Goal: Navigation & Orientation: Find specific page/section

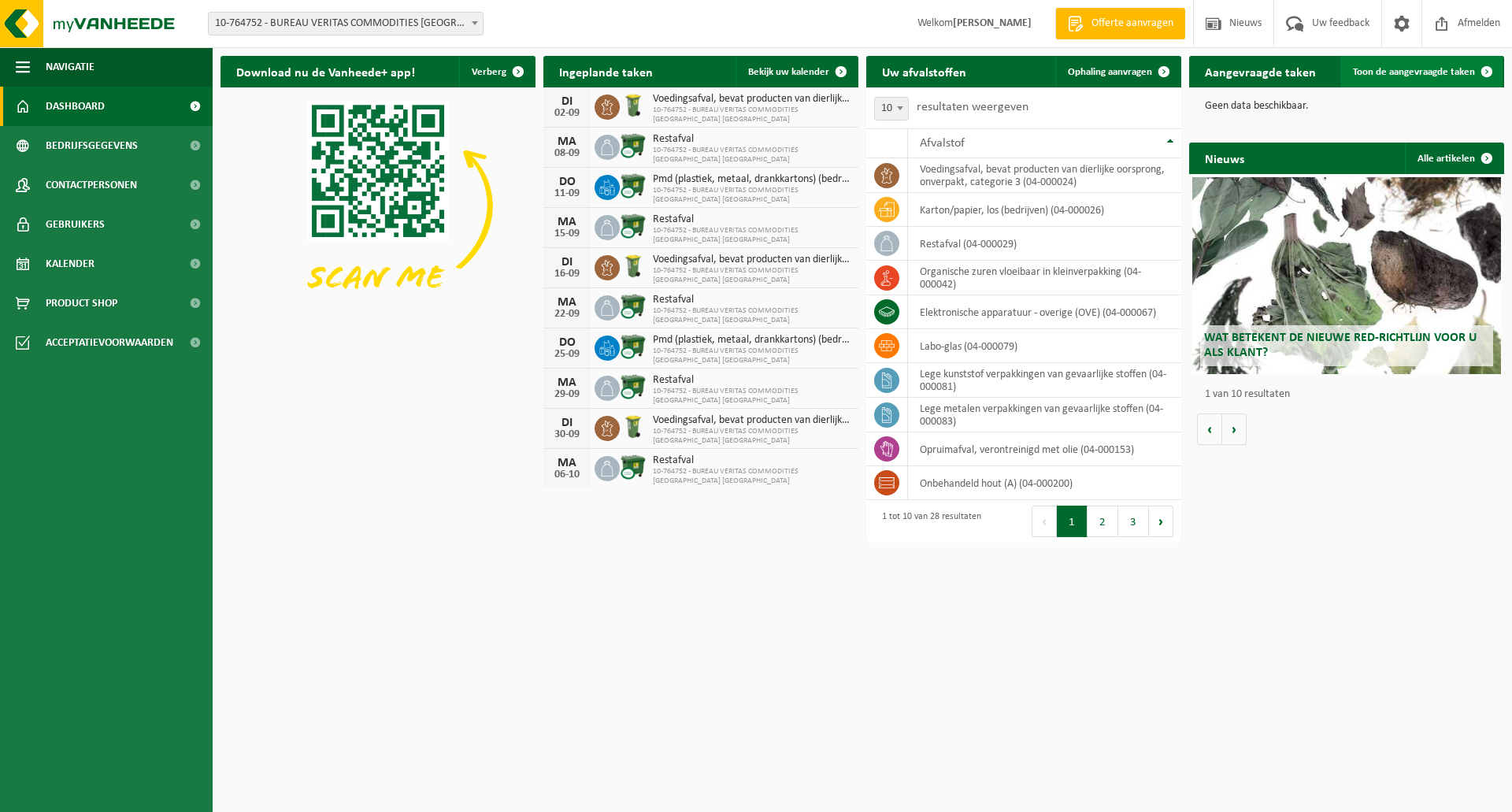
click at [1422, 72] on span "Toon de aangevraagde taken" at bounding box center [1413, 72] width 122 height 10
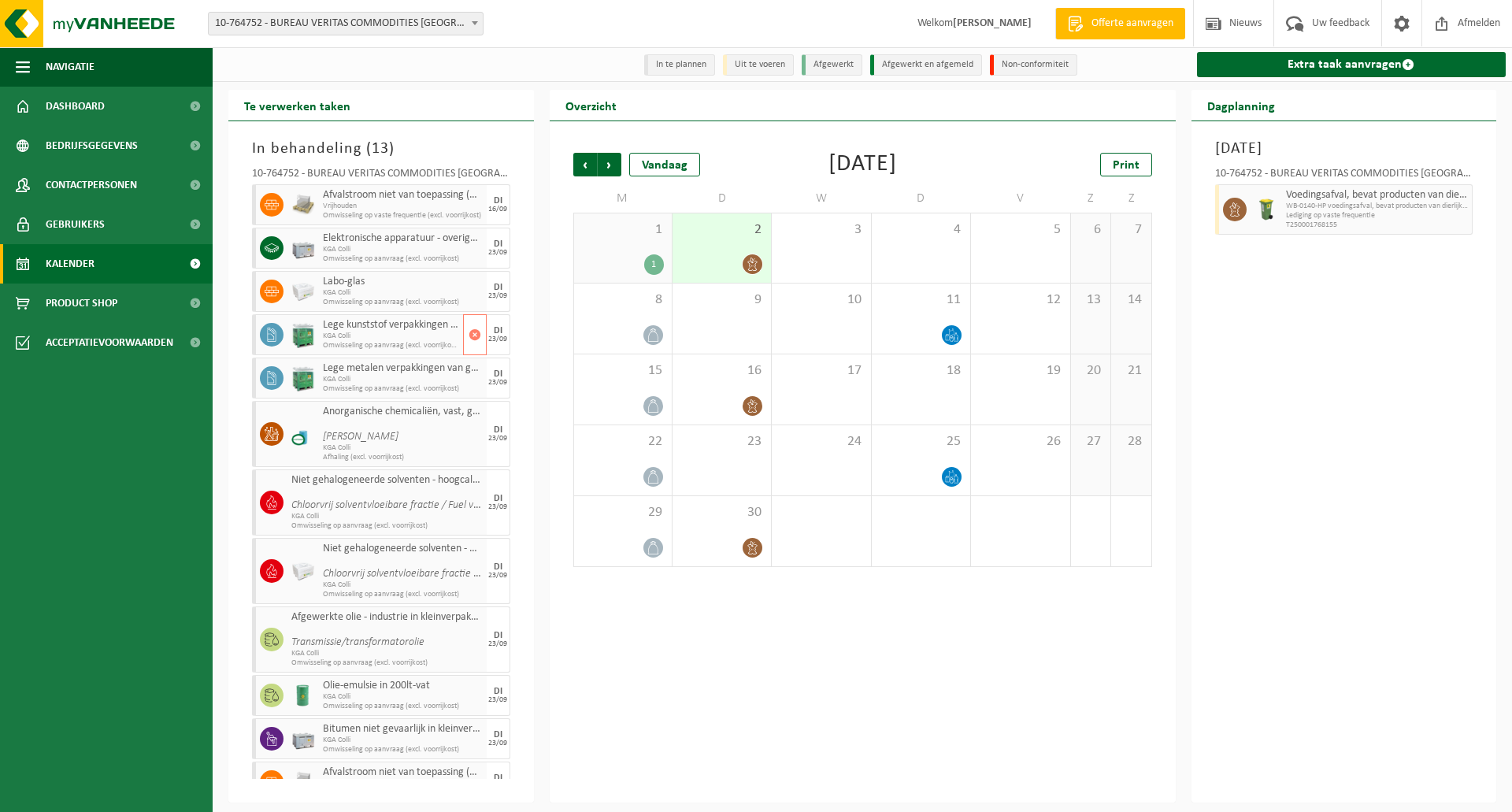
scroll to position [69, 0]
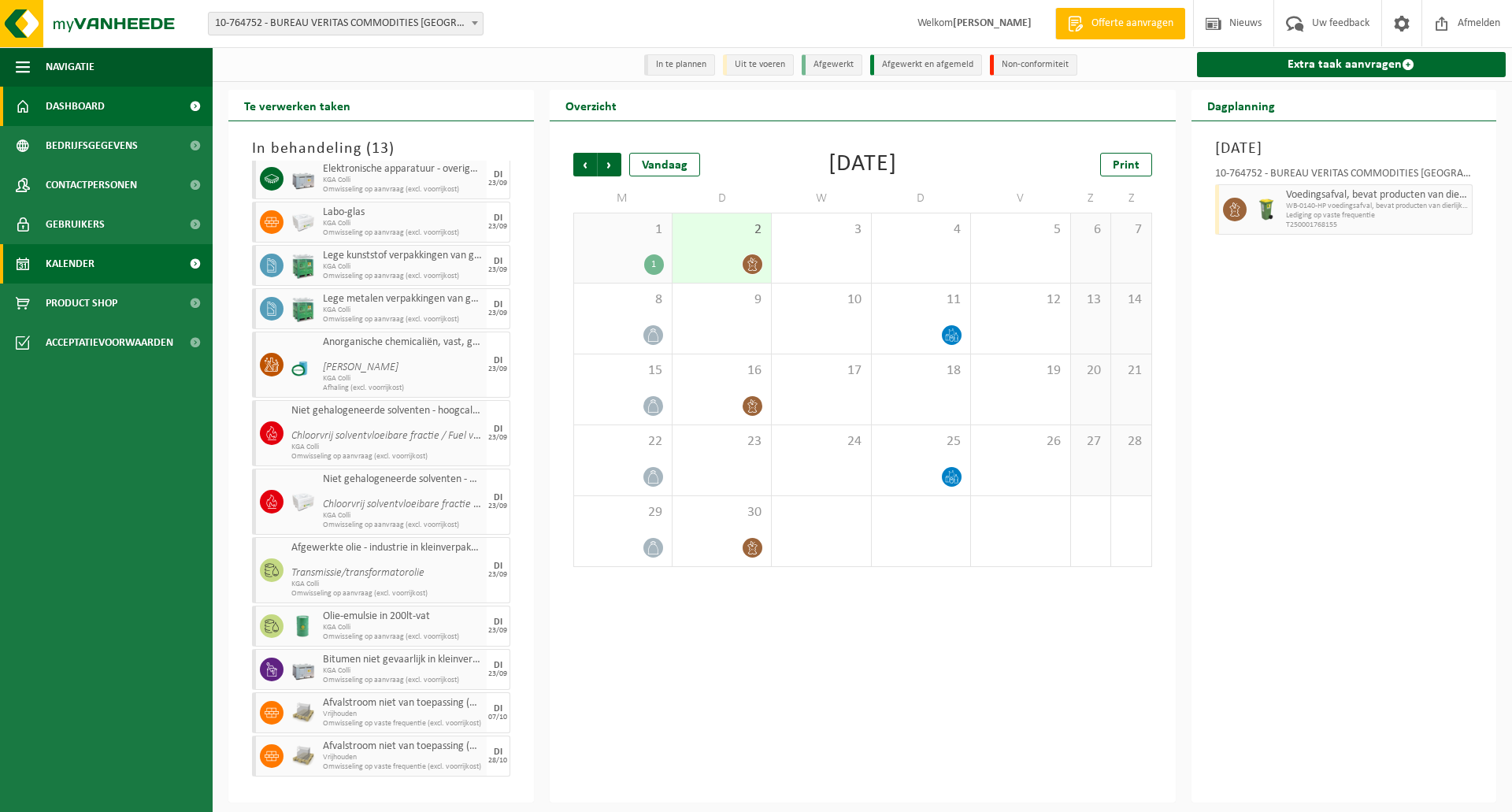
click at [89, 98] on span "Dashboard" at bounding box center [74, 106] width 59 height 39
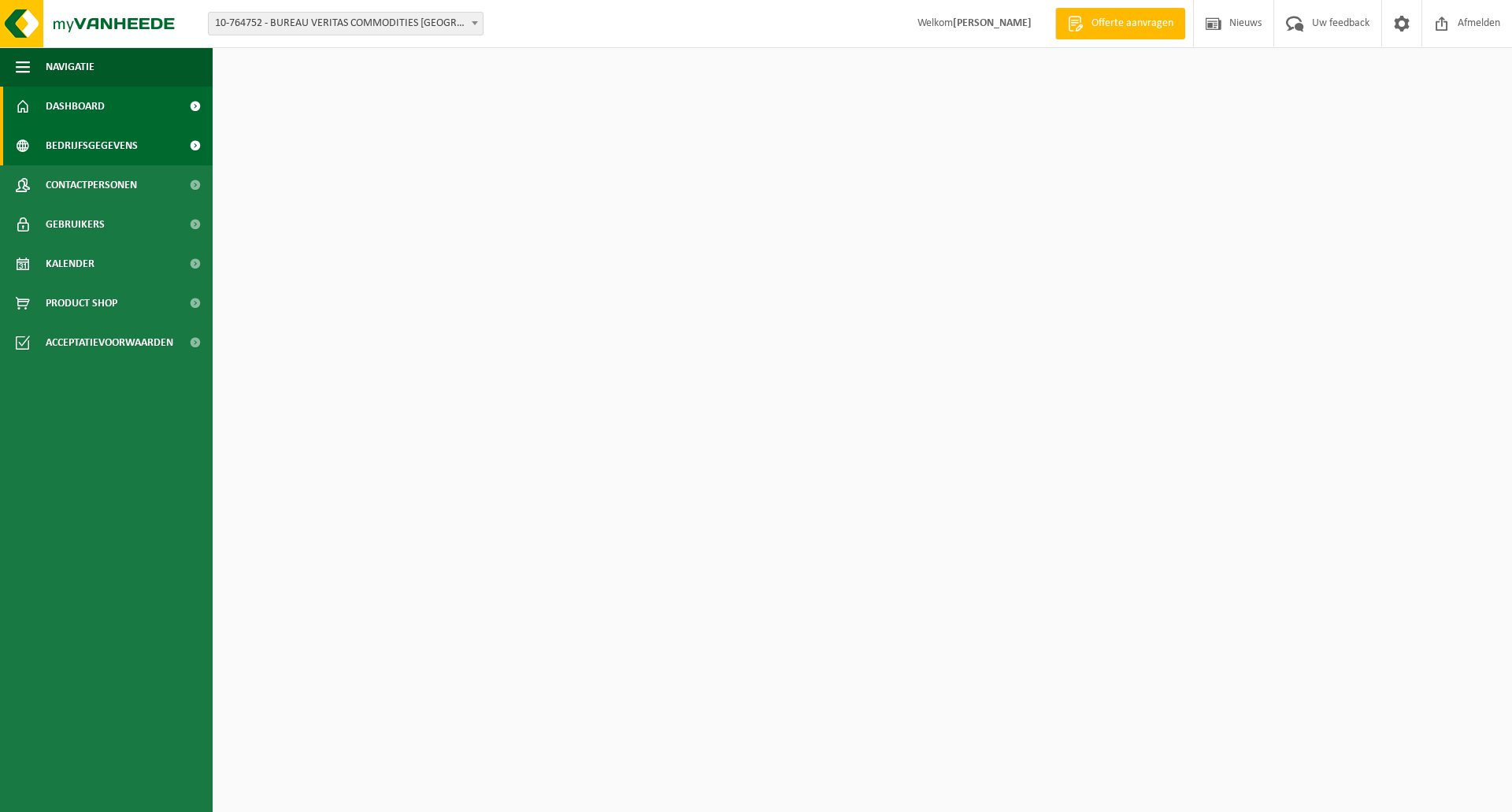
click at [86, 143] on span "Bedrijfsgegevens" at bounding box center [91, 145] width 92 height 39
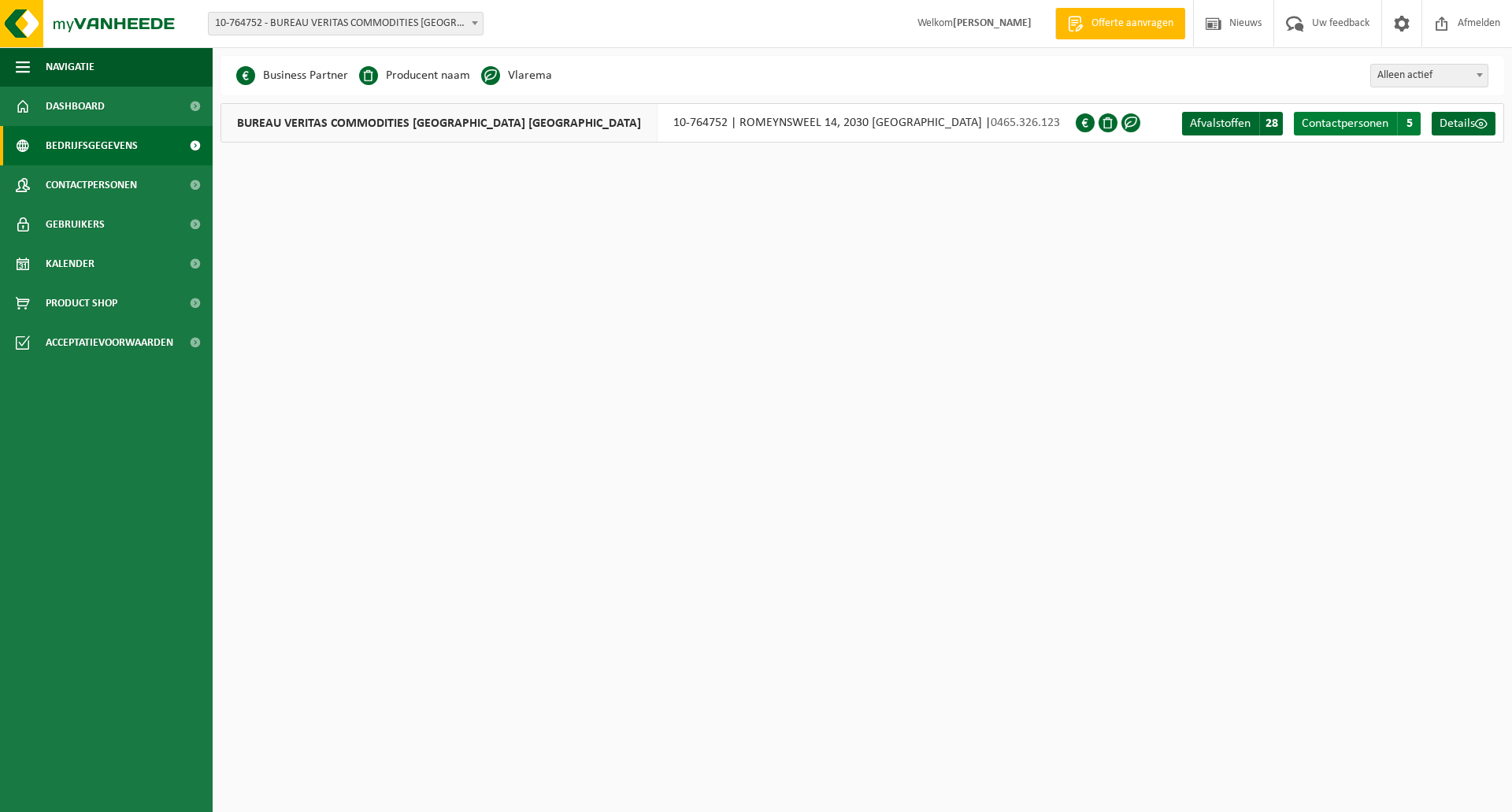
click at [1362, 122] on span "Contactpersonen" at bounding box center [1345, 123] width 87 height 12
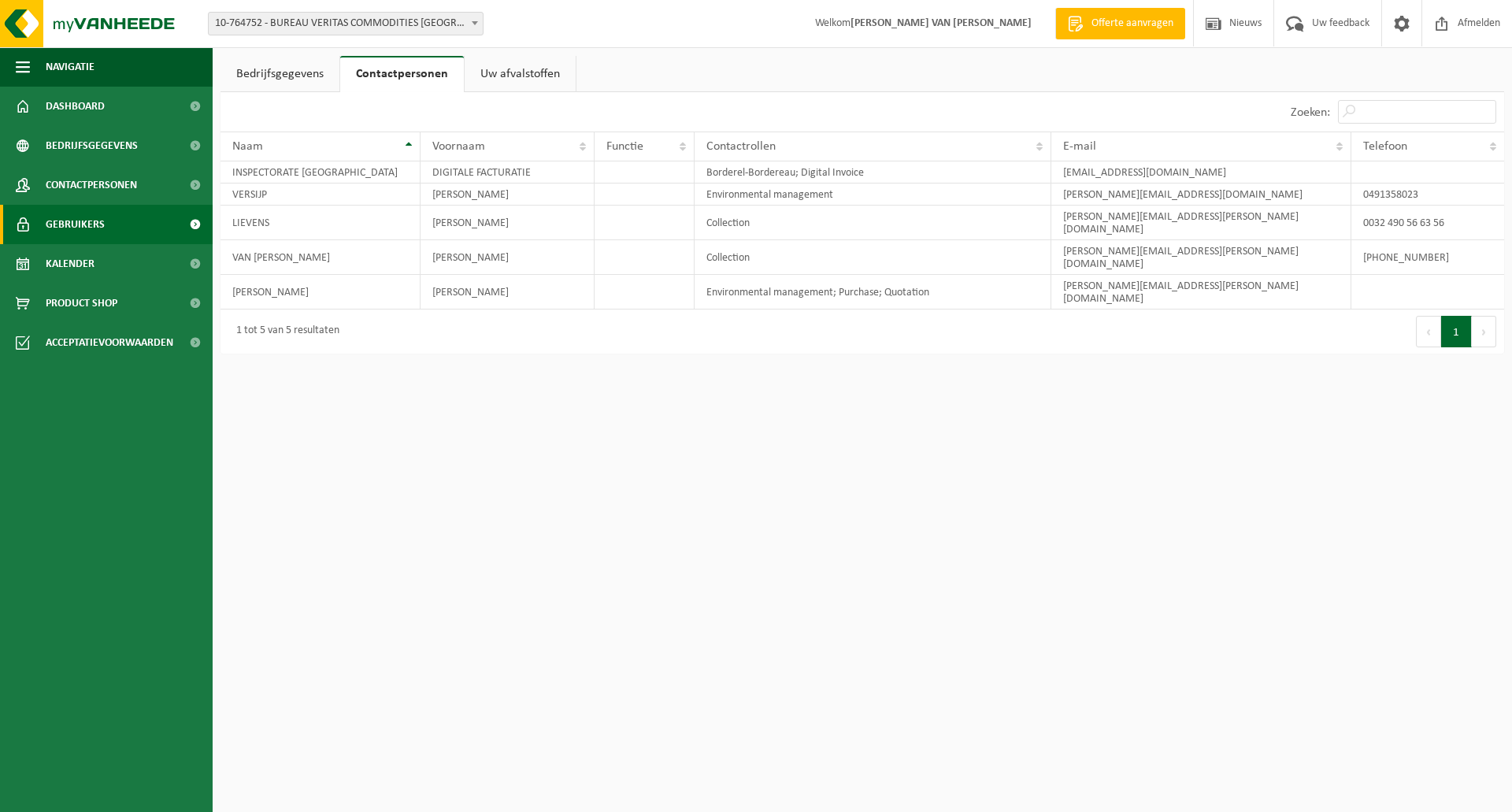
click at [98, 221] on span "Gebruikers" at bounding box center [74, 224] width 59 height 39
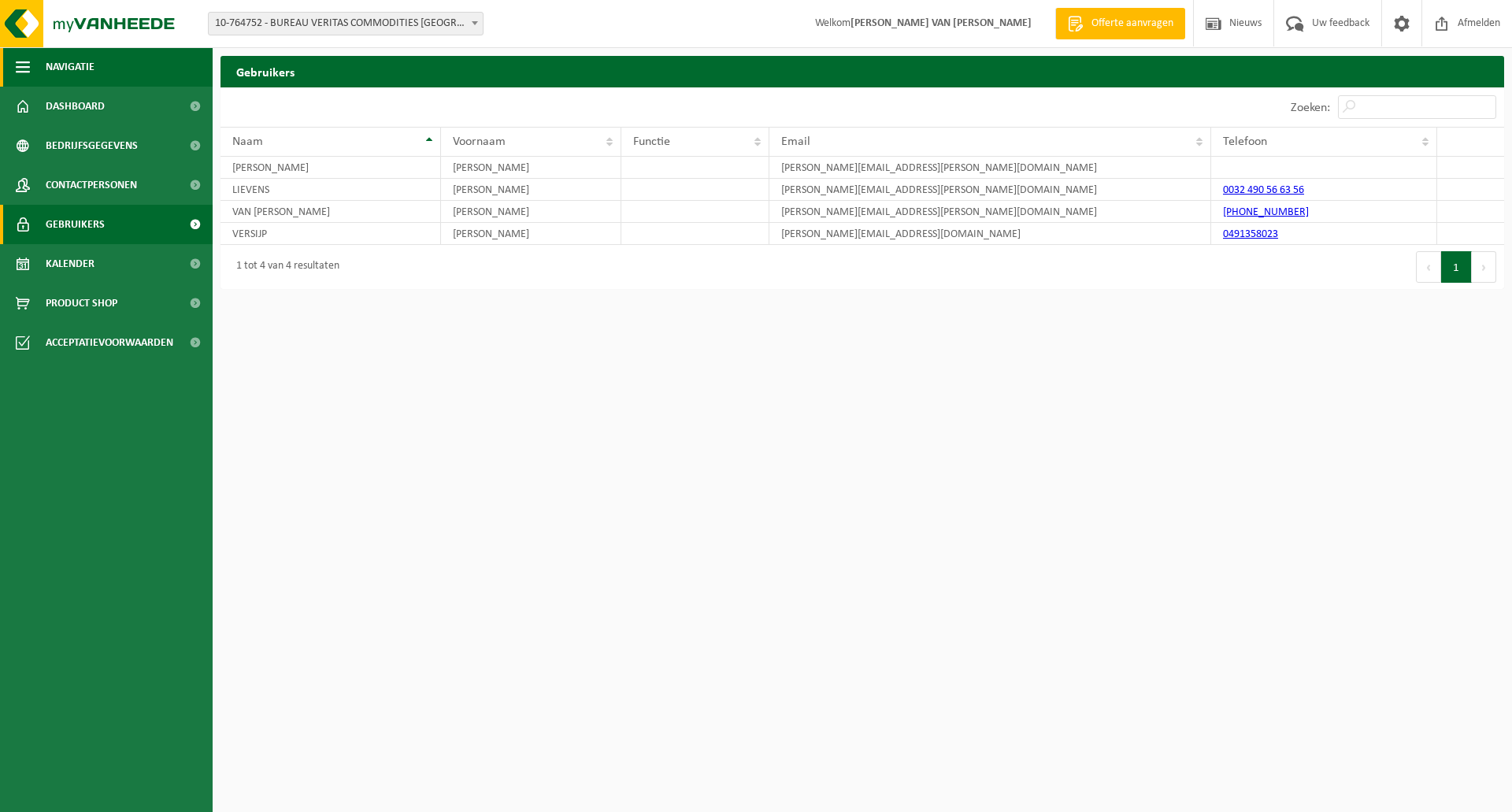
click at [15, 53] on button "Navigatie" at bounding box center [106, 66] width 213 height 39
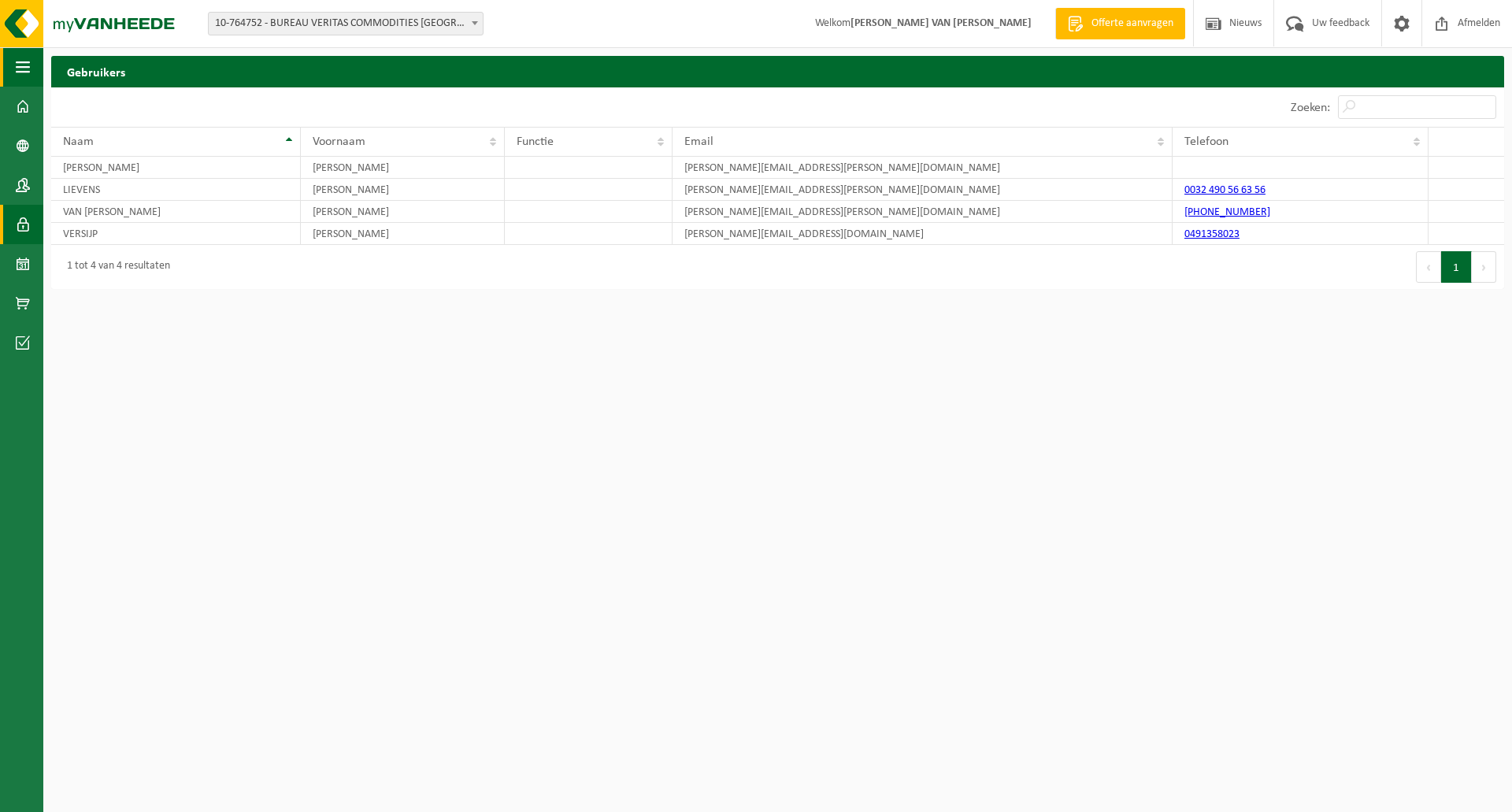
click at [32, 60] on button "Navigatie" at bounding box center [21, 66] width 43 height 39
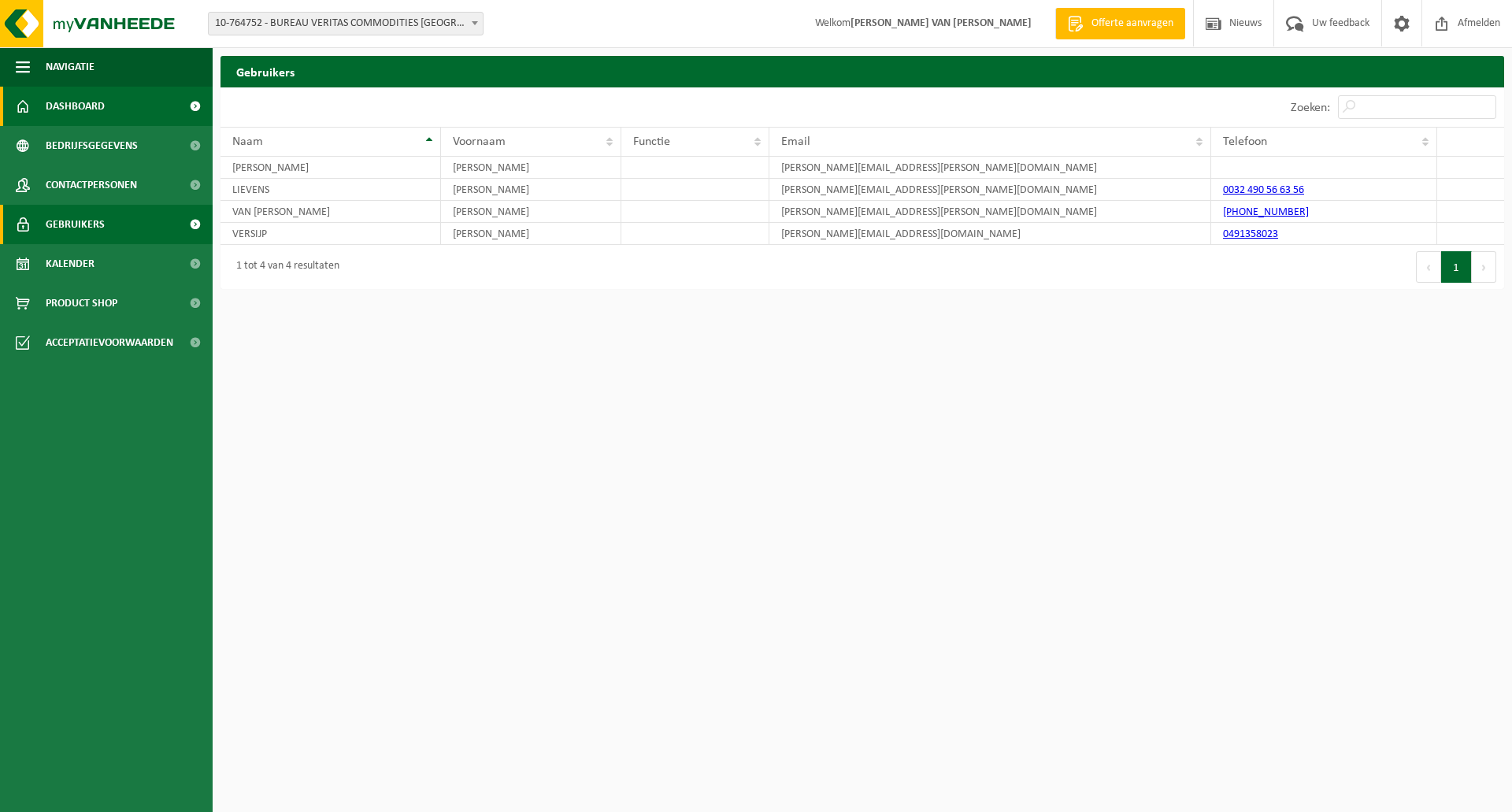
click at [74, 102] on span "Dashboard" at bounding box center [74, 106] width 59 height 39
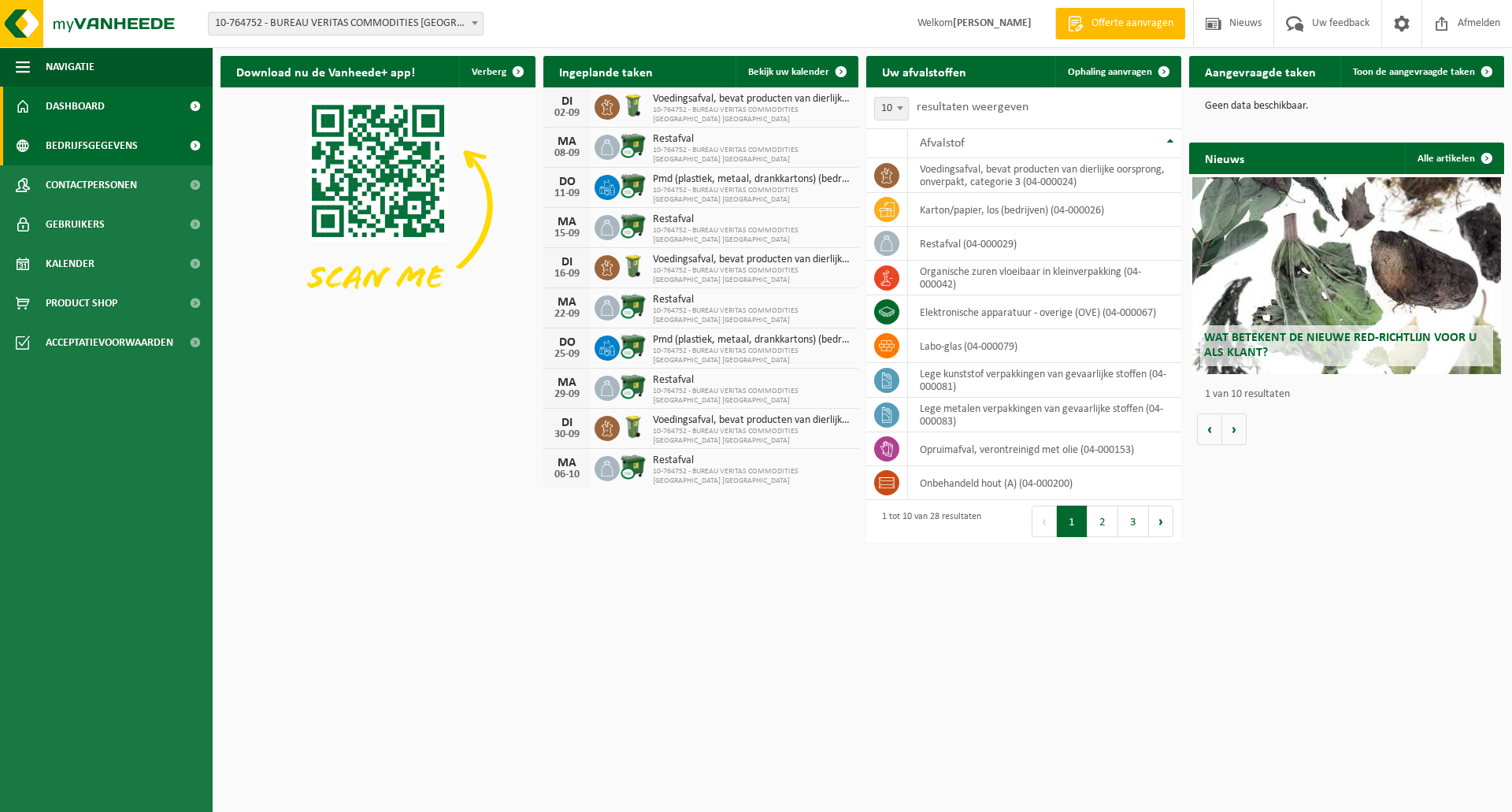
click at [83, 142] on span "Bedrijfsgegevens" at bounding box center [91, 145] width 92 height 39
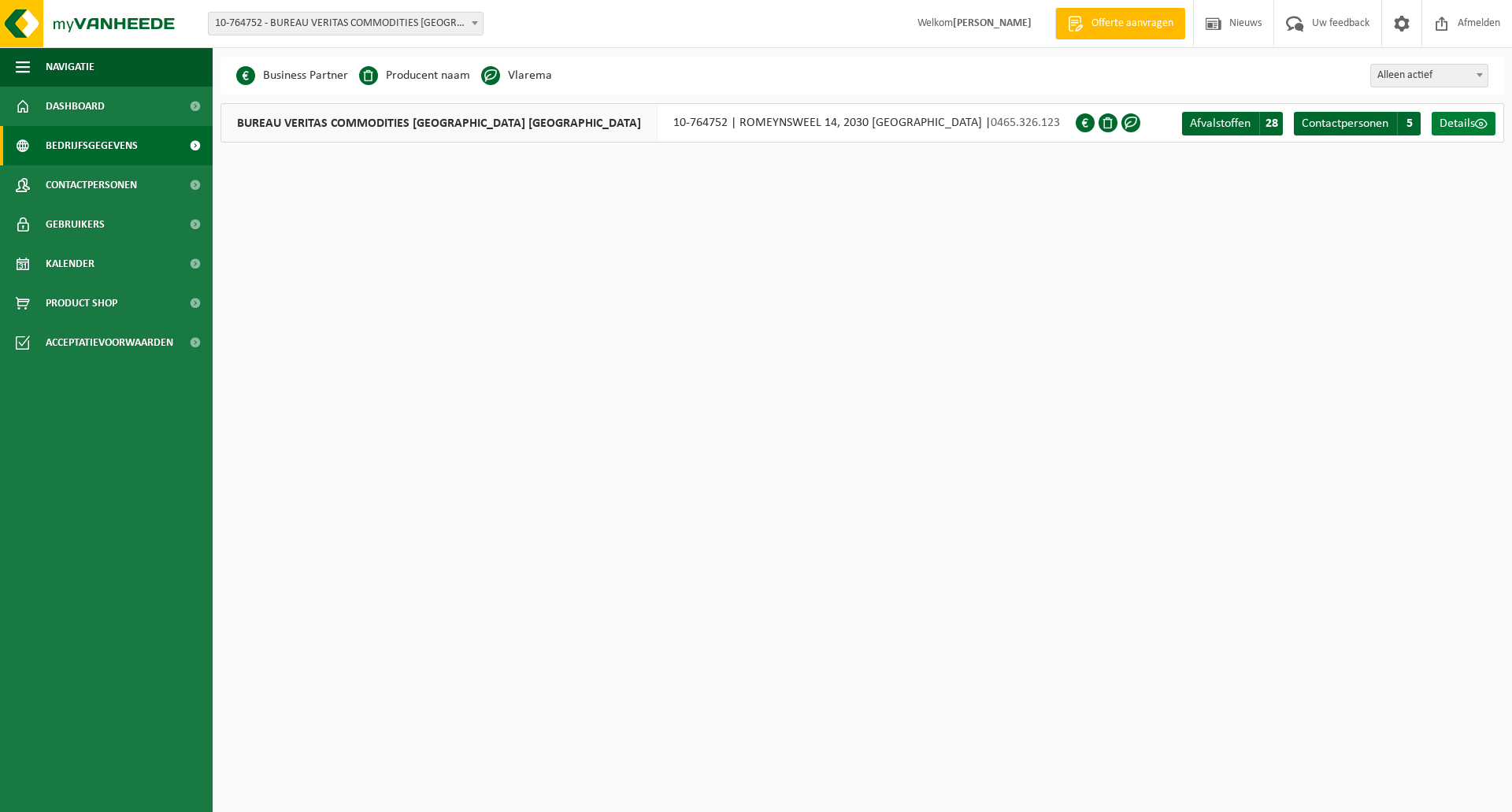
click at [1466, 121] on span "Details" at bounding box center [1457, 123] width 35 height 12
